Goal: Task Accomplishment & Management: Manage account settings

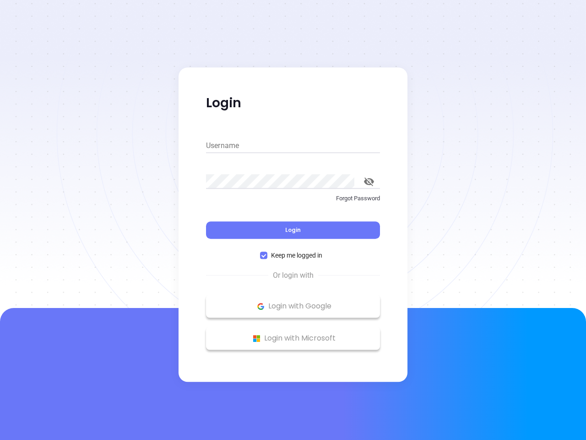
click at [293, 220] on div "Login" at bounding box center [293, 224] width 174 height 28
click at [293, 146] on input "Username" at bounding box center [293, 145] width 174 height 15
click at [369, 181] on icon "toggle password visibility" at bounding box center [369, 181] width 10 height 9
click at [293, 230] on span "Login" at bounding box center [293, 230] width 16 height 8
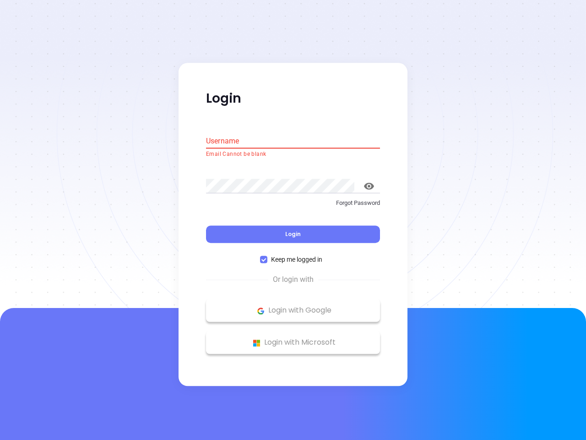
click at [293, 255] on span "Keep me logged in" at bounding box center [296, 260] width 59 height 10
click at [267, 256] on input "Keep me logged in" at bounding box center [263, 259] width 7 height 7
checkbox input "false"
click at [293, 306] on p "Login with Google" at bounding box center [293, 311] width 165 height 14
click at [293, 338] on p "Login with Microsoft" at bounding box center [293, 343] width 165 height 14
